Goal: Information Seeking & Learning: Learn about a topic

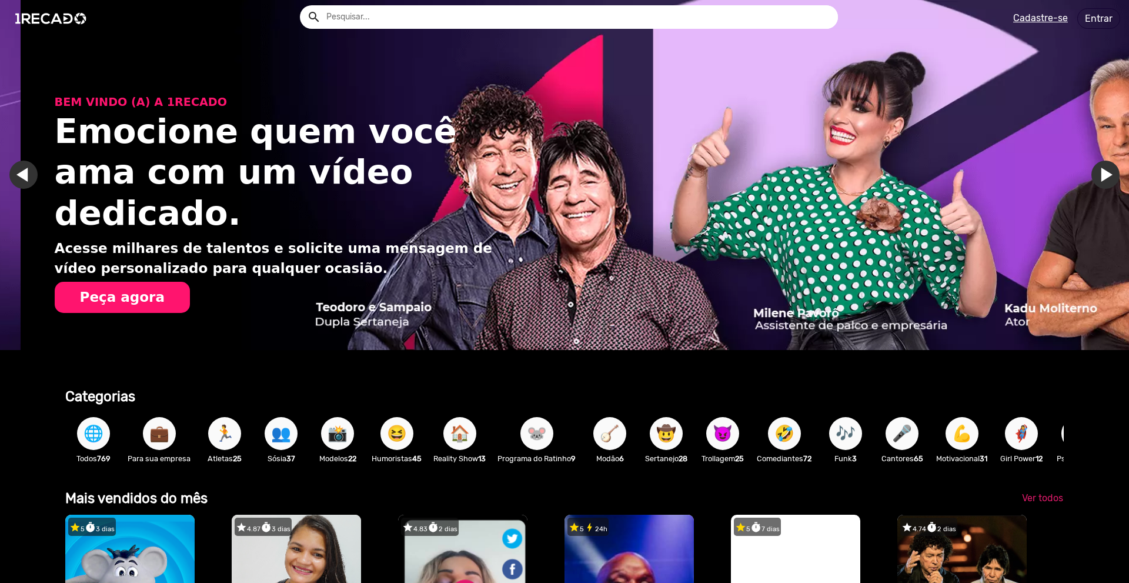
scroll to position [0, 2240]
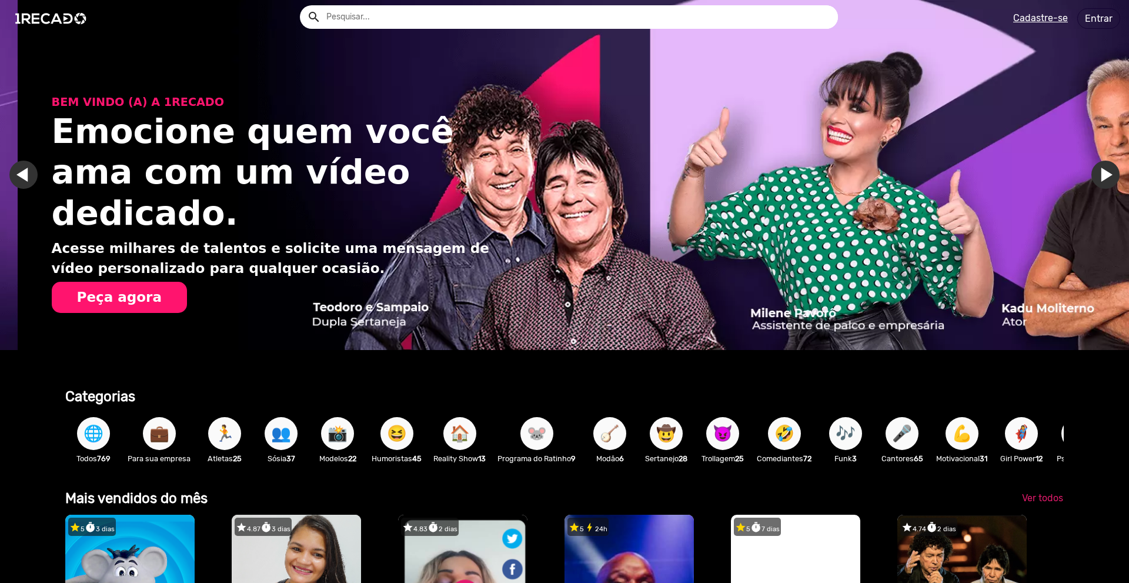
click at [460, 29] on div "search help_outline search menu" at bounding box center [287, 19] width 556 height 50
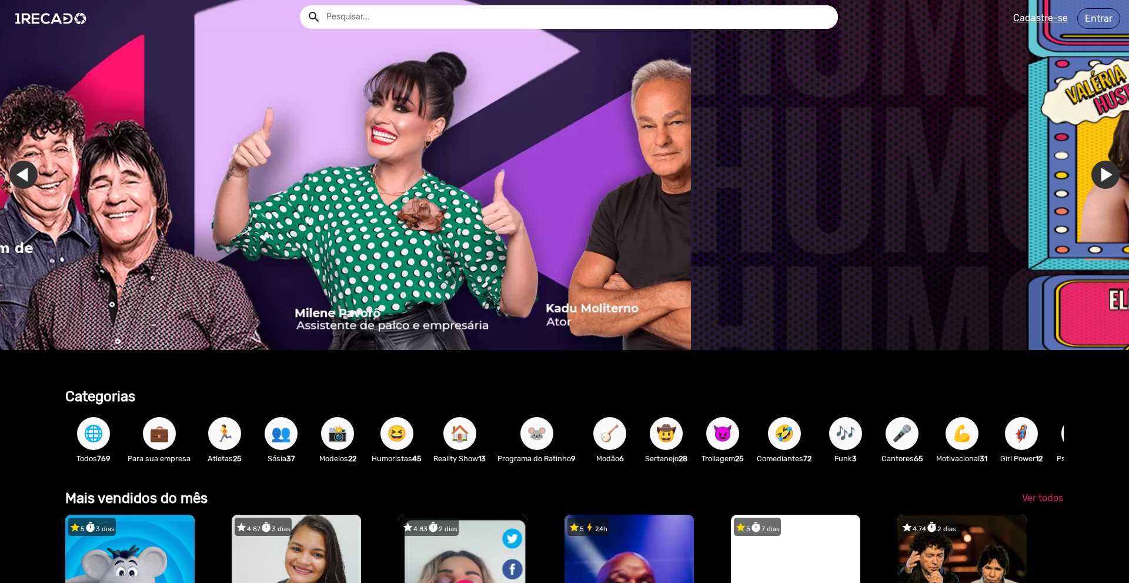
click at [444, 20] on input "text" at bounding box center [577, 17] width 520 height 24
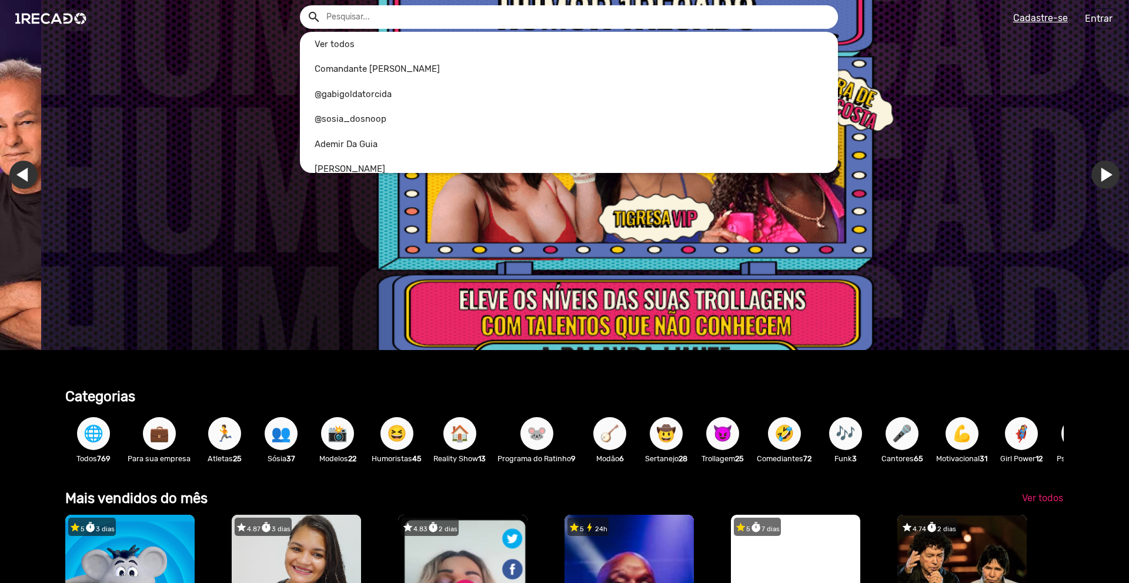
scroll to position [0, 3359]
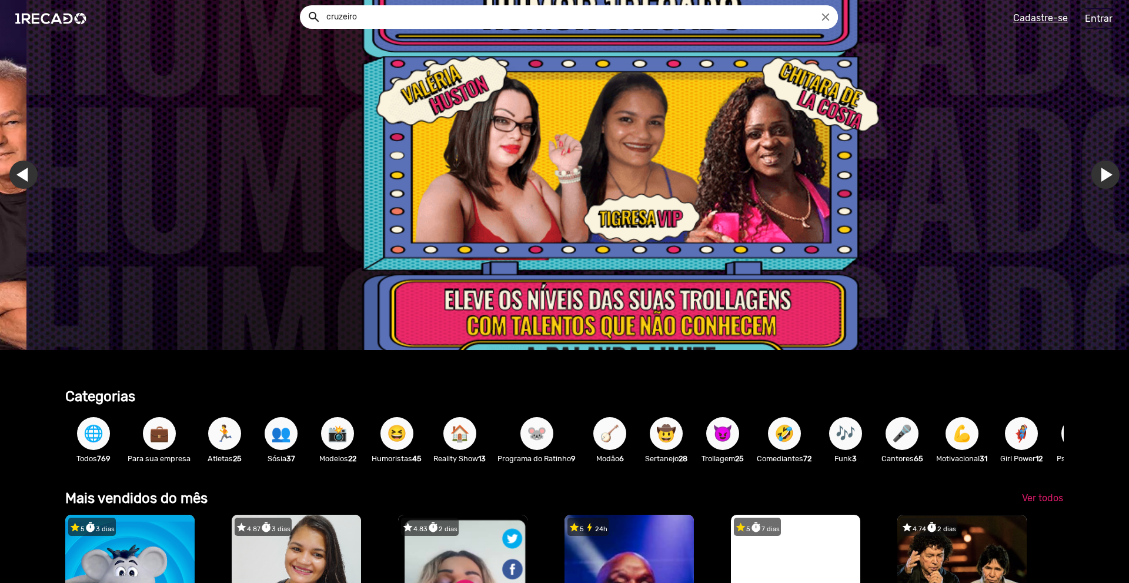
click at [303, 6] on button "search" at bounding box center [313, 16] width 21 height 21
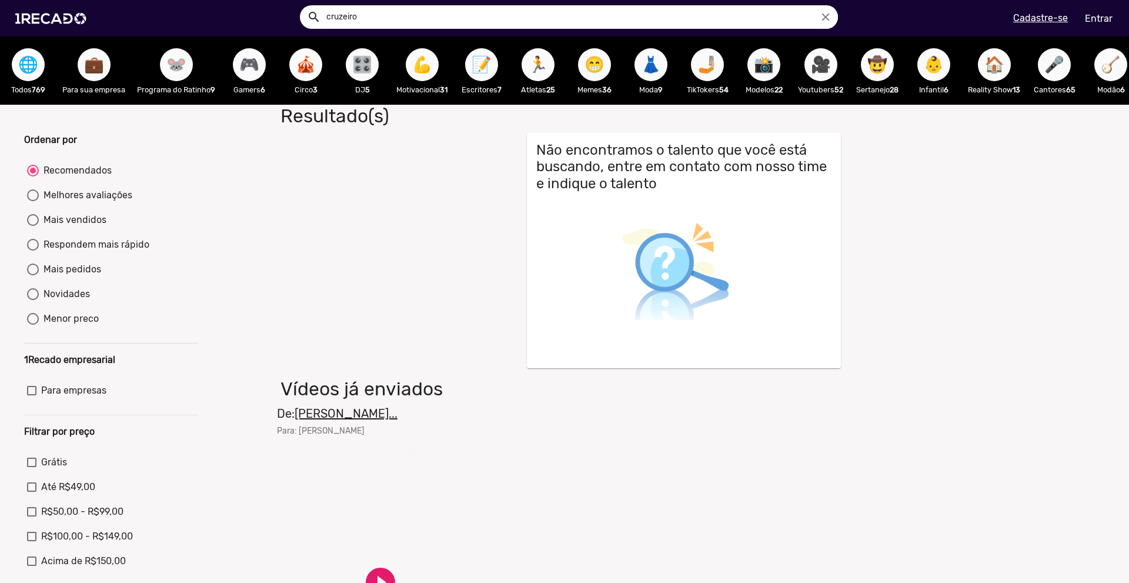
click at [433, 22] on input "cruzeiro" at bounding box center [577, 17] width 520 height 24
type input "futebol"
click at [303, 6] on button "search" at bounding box center [313, 16] width 21 height 21
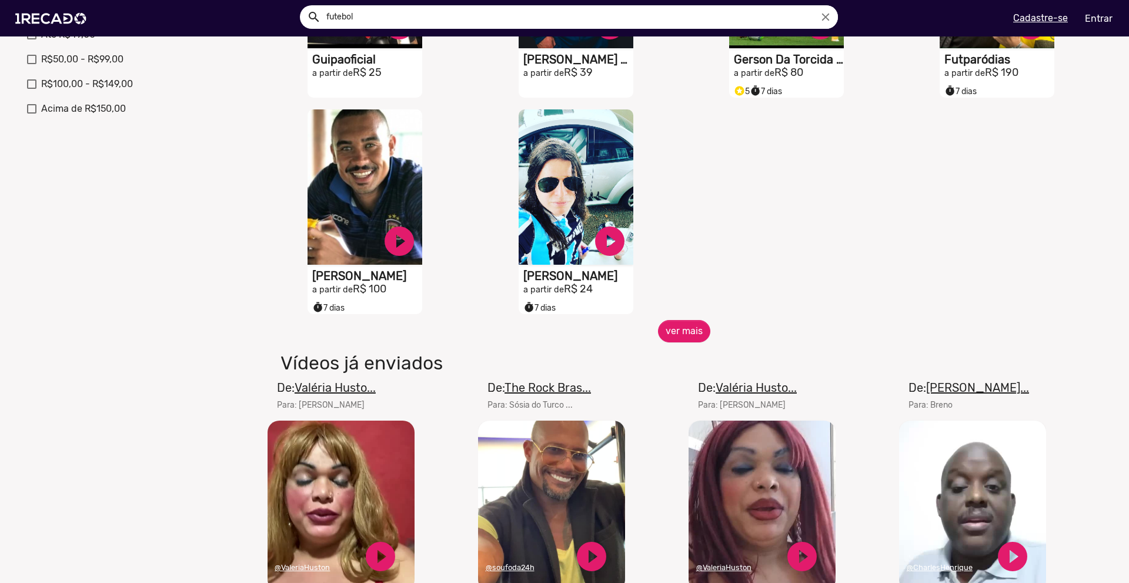
scroll to position [705, 0]
